Goal: Transaction & Acquisition: Obtain resource

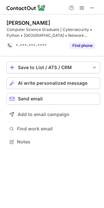
scroll to position [3, 3]
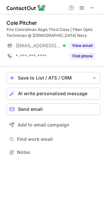
scroll to position [147, 104]
click at [89, 45] on button "View email" at bounding box center [82, 45] width 26 height 7
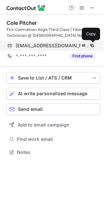
click at [91, 45] on span at bounding box center [91, 45] width 5 height 5
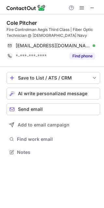
drag, startPoint x: 91, startPoint y: 45, endPoint x: -2, endPoint y: 19, distance: 96.0
click at [0, 19] on html "Cole Pitcher Fire Controlman Aegis Third Class | Fiber Optic Technician @ US Na…" at bounding box center [52, 104] width 104 height 208
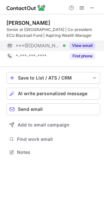
scroll to position [147, 104]
click at [81, 43] on button "View email" at bounding box center [82, 45] width 26 height 7
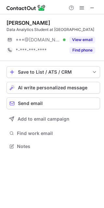
scroll to position [141, 104]
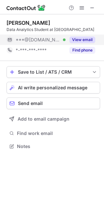
click at [89, 43] on button "View email" at bounding box center [82, 40] width 26 height 7
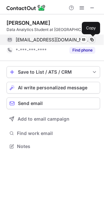
click at [92, 38] on span at bounding box center [91, 39] width 5 height 5
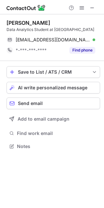
drag, startPoint x: 92, startPoint y: 38, endPoint x: -55, endPoint y: 40, distance: 146.7
click at [0, 40] on html "Cole Anderson Data Analytics Student at Liberty University cole21anderson@gmail…" at bounding box center [52, 104] width 104 height 208
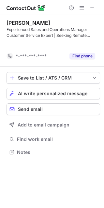
scroll to position [3, 3]
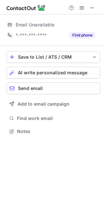
scroll to position [3, 3]
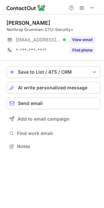
scroll to position [141, 104]
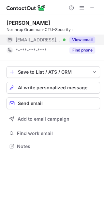
click at [66, 36] on div "View email" at bounding box center [81, 40] width 30 height 10
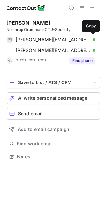
scroll to position [152, 104]
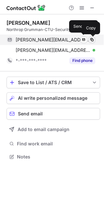
click at [93, 39] on span at bounding box center [91, 39] width 5 height 5
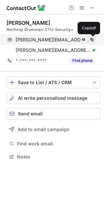
click at [93, 39] on span at bounding box center [91, 39] width 5 height 5
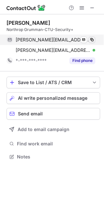
click at [91, 38] on span at bounding box center [91, 39] width 5 height 5
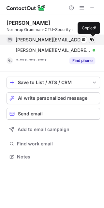
click at [91, 38] on span at bounding box center [91, 39] width 5 height 5
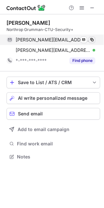
click at [91, 38] on span at bounding box center [91, 39] width 5 height 5
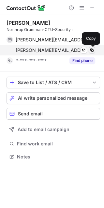
click at [90, 51] on span at bounding box center [91, 50] width 5 height 5
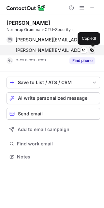
click at [90, 51] on span at bounding box center [91, 50] width 5 height 5
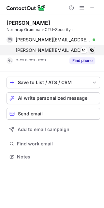
click at [93, 49] on span at bounding box center [91, 50] width 5 height 5
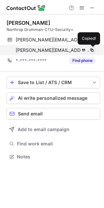
click at [93, 49] on span at bounding box center [91, 50] width 5 height 5
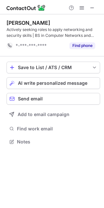
scroll to position [3, 3]
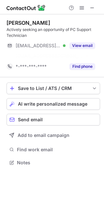
scroll to position [147, 104]
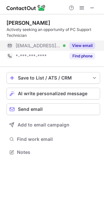
click at [63, 47] on div "[EMAIL_ADDRESS][DOMAIN_NAME] Verified" at bounding box center [41, 46] width 50 height 6
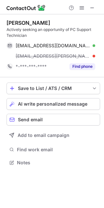
scroll to position [158, 104]
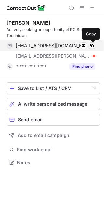
click at [93, 45] on span at bounding box center [91, 45] width 5 height 5
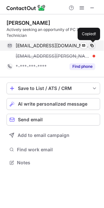
click at [93, 45] on span at bounding box center [91, 45] width 5 height 5
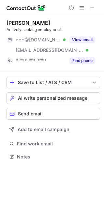
scroll to position [152, 104]
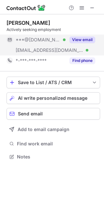
click at [73, 39] on button "View email" at bounding box center [82, 40] width 26 height 7
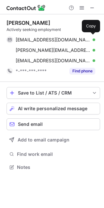
scroll to position [163, 104]
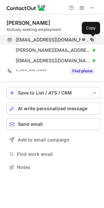
click at [92, 40] on span at bounding box center [91, 39] width 5 height 5
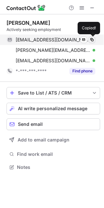
click at [92, 40] on span at bounding box center [91, 39] width 5 height 5
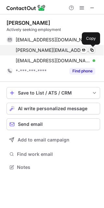
click at [90, 51] on span at bounding box center [91, 50] width 5 height 5
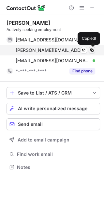
click at [90, 51] on span at bounding box center [91, 50] width 5 height 5
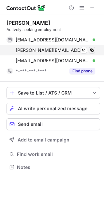
click at [90, 51] on span at bounding box center [91, 50] width 5 height 5
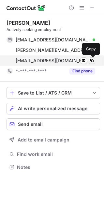
drag, startPoint x: 90, startPoint y: 51, endPoint x: 91, endPoint y: 60, distance: 9.3
click at [91, 60] on div "waltersmith678@gmail.com Verified Send email Copy alisonaw@gmail.com Verified S…" at bounding box center [51, 50] width 89 height 31
click at [91, 60] on span at bounding box center [91, 60] width 5 height 5
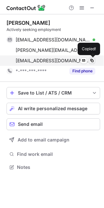
click at [91, 60] on span at bounding box center [91, 60] width 5 height 5
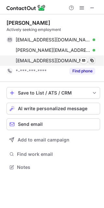
click at [91, 60] on span at bounding box center [91, 60] width 5 height 5
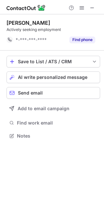
scroll to position [131, 104]
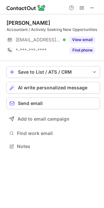
scroll to position [141, 104]
click at [72, 34] on div "Walter Brooks Accountant / Actively Seeking New Opportunities ***@att.net Verif…" at bounding box center [54, 38] width 94 height 36
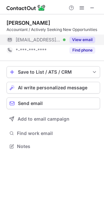
click at [73, 35] on div "View email" at bounding box center [81, 40] width 30 height 10
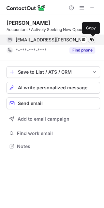
click at [91, 39] on span at bounding box center [91, 39] width 5 height 5
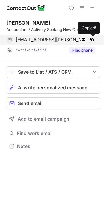
click at [91, 39] on span at bounding box center [91, 39] width 5 height 5
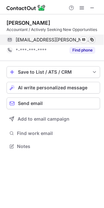
click at [91, 39] on span at bounding box center [91, 39] width 5 height 5
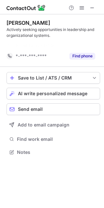
scroll to position [3, 3]
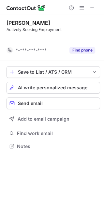
scroll to position [131, 104]
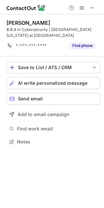
scroll to position [3, 3]
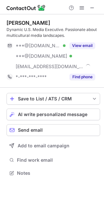
scroll to position [168, 104]
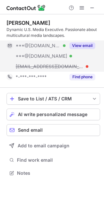
click at [83, 44] on button "View email" at bounding box center [82, 45] width 26 height 7
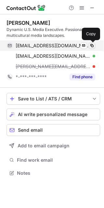
click at [90, 45] on span at bounding box center [91, 45] width 5 height 5
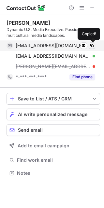
click at [90, 45] on span at bounding box center [91, 45] width 5 height 5
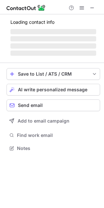
scroll to position [152, 104]
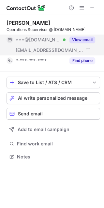
click at [78, 37] on button "View email" at bounding box center [82, 40] width 26 height 7
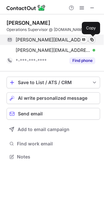
click at [93, 38] on span at bounding box center [91, 39] width 5 height 5
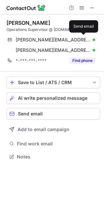
drag, startPoint x: 93, startPoint y: 38, endPoint x: -78, endPoint y: -7, distance: 176.8
click at [0, 0] on html "Help & Support [PERSON_NAME] Operations Supervisor @ [DOMAIN_NAME] [PERSON_NAME…" at bounding box center [52, 104] width 104 height 208
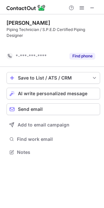
scroll to position [3, 3]
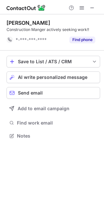
scroll to position [131, 104]
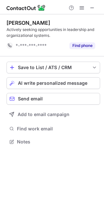
scroll to position [3, 3]
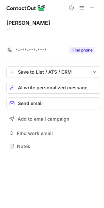
scroll to position [131, 104]
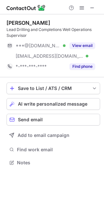
scroll to position [158, 104]
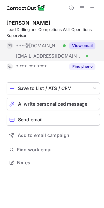
click at [53, 52] on div "[EMAIL_ADDRESS][DOMAIN_NAME] Verified" at bounding box center [36, 56] width 59 height 10
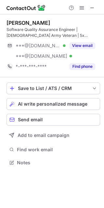
scroll to position [158, 104]
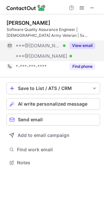
click at [68, 50] on div "View email" at bounding box center [81, 45] width 30 height 10
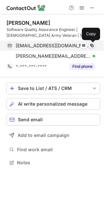
click at [92, 47] on span at bounding box center [91, 45] width 5 height 5
click at [93, 45] on span at bounding box center [91, 45] width 5 height 5
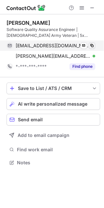
click at [93, 45] on span at bounding box center [91, 45] width 5 height 5
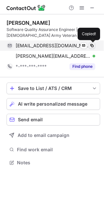
click at [93, 45] on span at bounding box center [91, 45] width 5 height 5
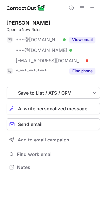
scroll to position [163, 104]
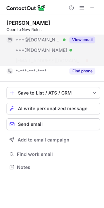
click at [67, 43] on div "View email" at bounding box center [81, 40] width 30 height 10
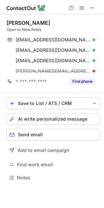
scroll to position [173, 104]
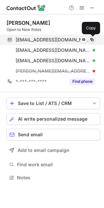
click at [92, 39] on span at bounding box center [91, 39] width 5 height 5
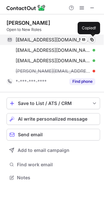
click at [92, 39] on span at bounding box center [91, 39] width 5 height 5
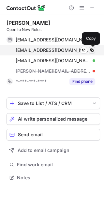
drag, startPoint x: 92, startPoint y: 39, endPoint x: 93, endPoint y: 50, distance: 10.4
click at [93, 50] on div "[EMAIL_ADDRESS][DOMAIN_NAME] Verified Send email Copied! [EMAIL_ADDRESS][DOMAIN…" at bounding box center [51, 56] width 89 height 42
click at [93, 50] on span at bounding box center [91, 50] width 5 height 5
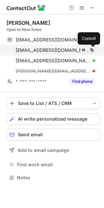
click at [93, 50] on span at bounding box center [91, 50] width 5 height 5
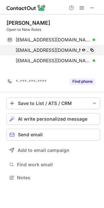
scroll to position [3, 3]
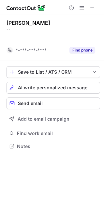
scroll to position [131, 104]
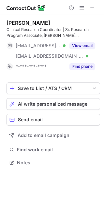
scroll to position [158, 104]
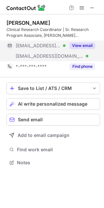
click at [88, 45] on button "View email" at bounding box center [82, 45] width 26 height 7
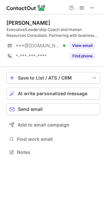
scroll to position [147, 104]
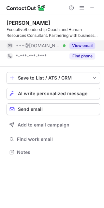
click at [68, 49] on div "View email" at bounding box center [81, 45] width 30 height 10
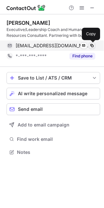
click at [92, 45] on span at bounding box center [91, 45] width 5 height 5
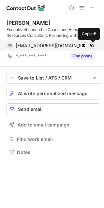
click at [92, 45] on span at bounding box center [91, 45] width 5 height 5
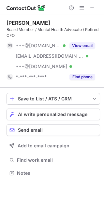
scroll to position [168, 104]
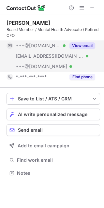
click at [74, 45] on button "View email" at bounding box center [82, 45] width 26 height 7
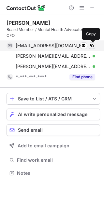
click at [90, 46] on span at bounding box center [91, 45] width 5 height 5
click at [92, 45] on span at bounding box center [91, 45] width 5 height 5
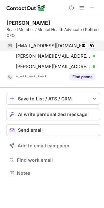
click at [92, 45] on span at bounding box center [91, 45] width 5 height 5
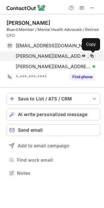
drag, startPoint x: 92, startPoint y: 45, endPoint x: 90, endPoint y: 56, distance: 11.6
click at [90, 56] on div "dudzinskiwalter@gmail.com Verified Send email Copy dudzinski@net-lynx.com Verif…" at bounding box center [51, 55] width 89 height 31
click at [90, 56] on span at bounding box center [91, 55] width 5 height 5
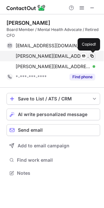
click at [90, 56] on span at bounding box center [91, 55] width 5 height 5
click at [91, 56] on span at bounding box center [91, 55] width 5 height 5
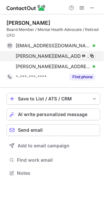
click at [91, 56] on span at bounding box center [91, 55] width 5 height 5
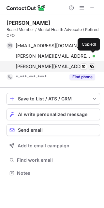
drag, startPoint x: 91, startPoint y: 56, endPoint x: 93, endPoint y: 67, distance: 11.6
click at [93, 67] on div "dudzinskiwalter@gmail.com Verified Send email Copy dudzinski@net-lynx.com Verif…" at bounding box center [51, 55] width 89 height 31
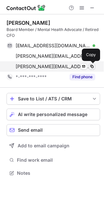
click at [93, 67] on span at bounding box center [91, 66] width 5 height 5
